Goal: Task Accomplishment & Management: Manage account settings

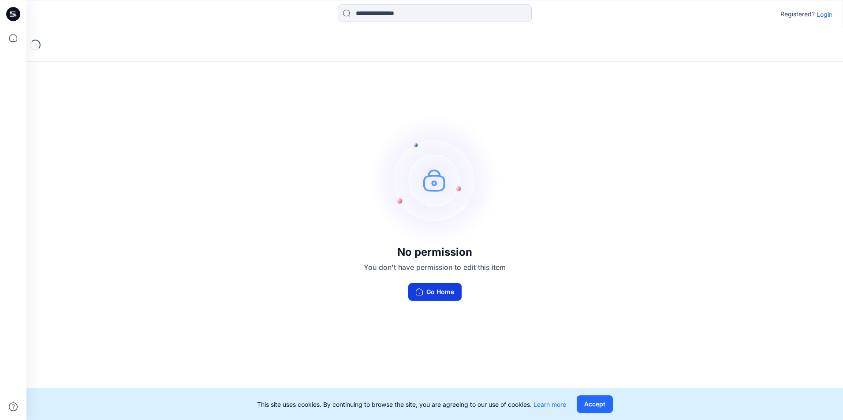
click at [424, 298] on button "Go Home" at bounding box center [434, 292] width 53 height 18
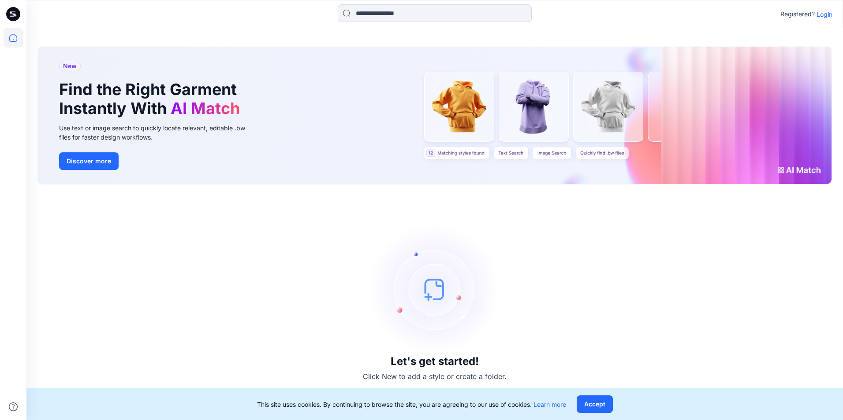
click at [822, 13] on p "Login" at bounding box center [824, 14] width 16 height 9
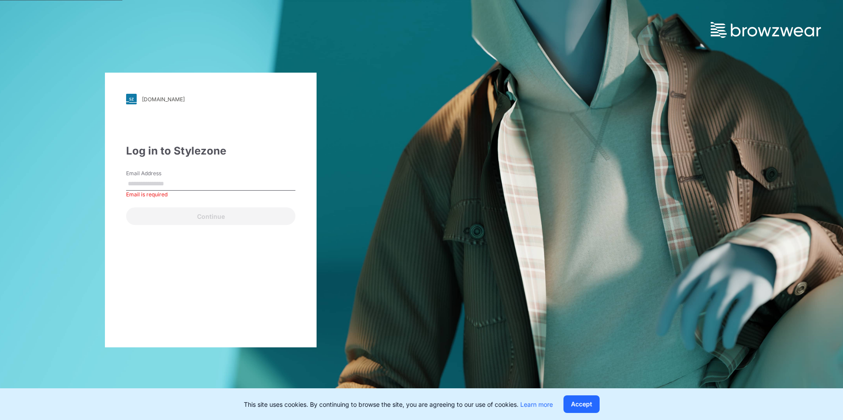
click at [140, 191] on div "Email Address Email is required" at bounding box center [210, 183] width 169 height 26
click at [147, 185] on input "Email Address" at bounding box center [210, 184] width 169 height 13
type input "**********"
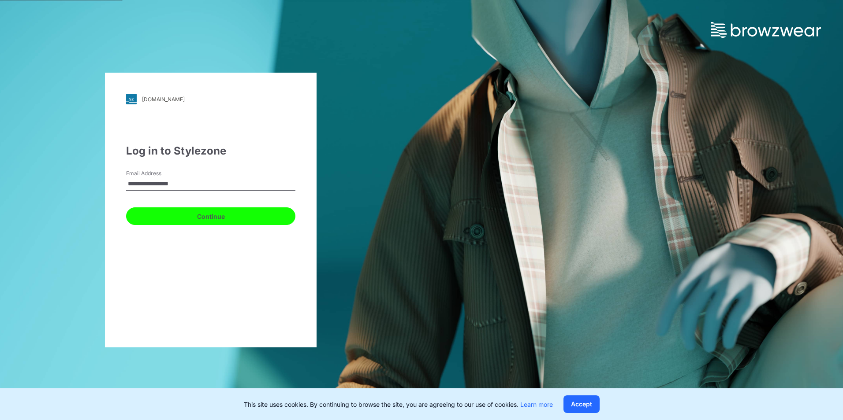
click at [195, 217] on button "Continue" at bounding box center [210, 217] width 169 height 18
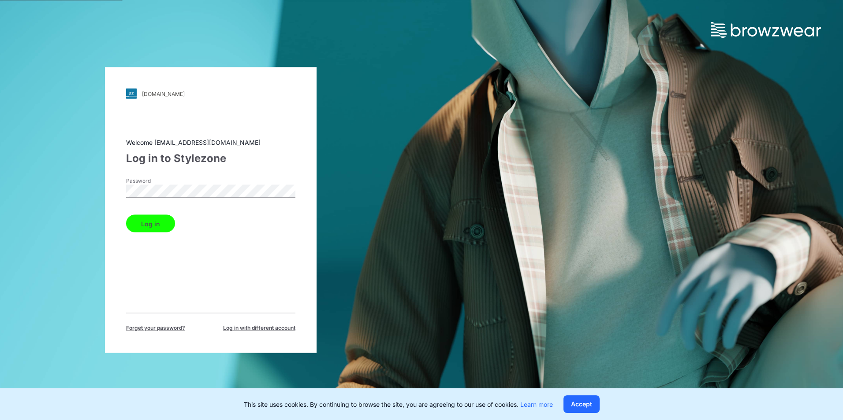
click at [126, 215] on button "Log in" at bounding box center [150, 224] width 49 height 18
